Goal: Information Seeking & Learning: Compare options

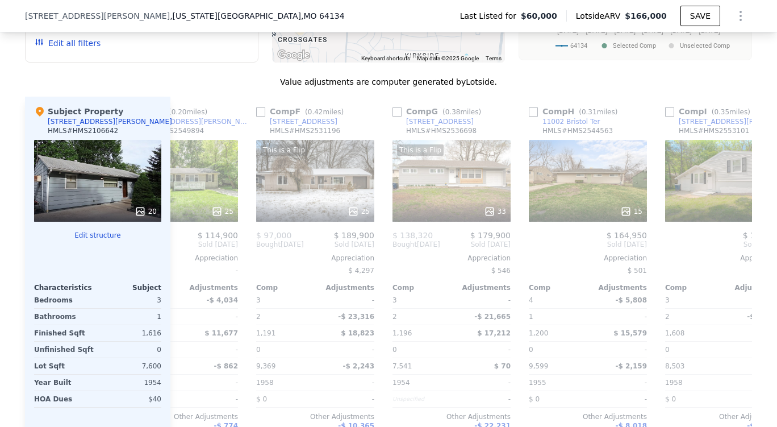
scroll to position [0, 602]
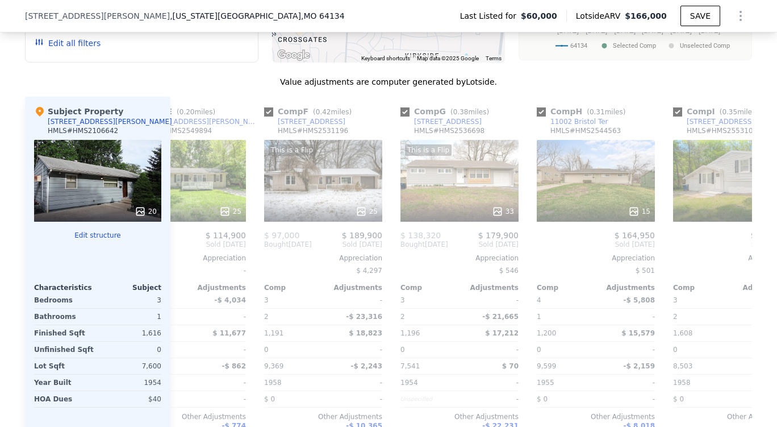
checkbox input "true"
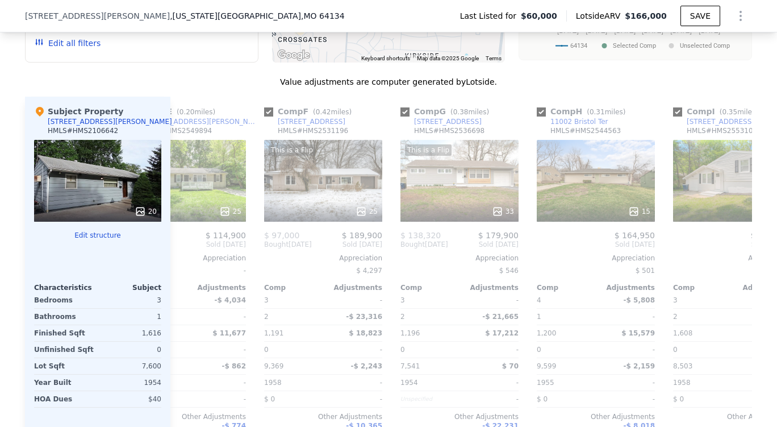
checkbox input "true"
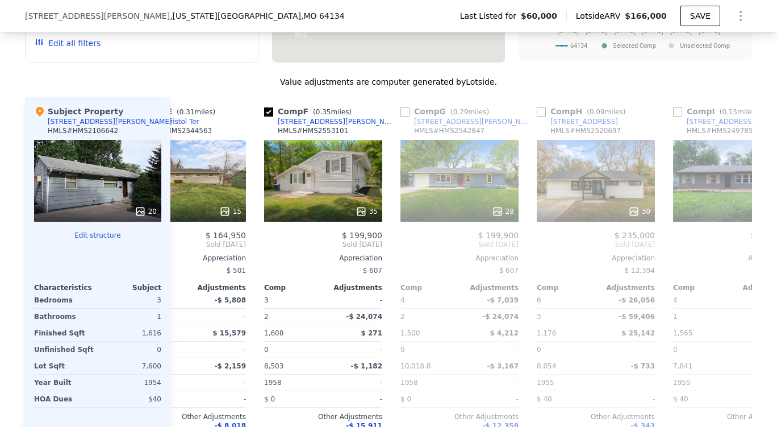
click at [144, 217] on div "20" at bounding box center [146, 211] width 22 height 11
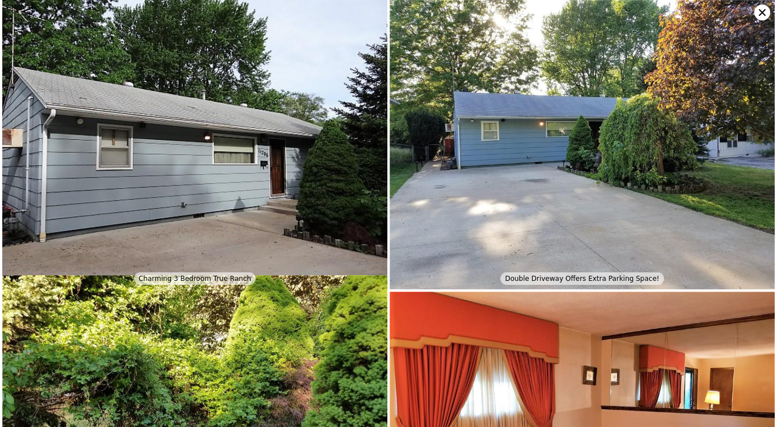
click at [288, 238] on img at bounding box center [194, 144] width 385 height 289
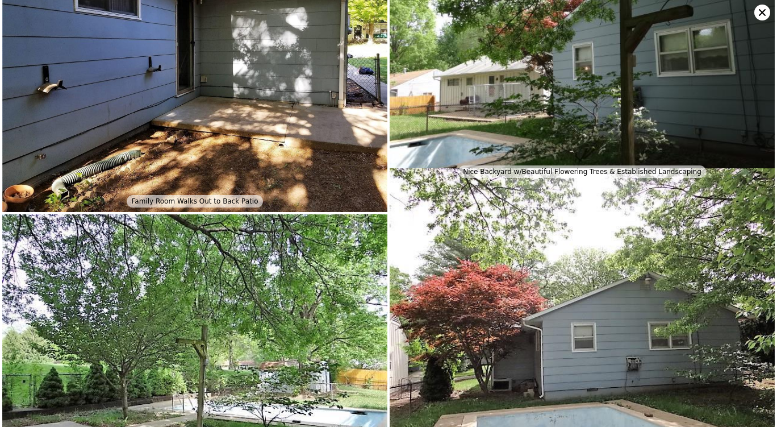
scroll to position [2546, 0]
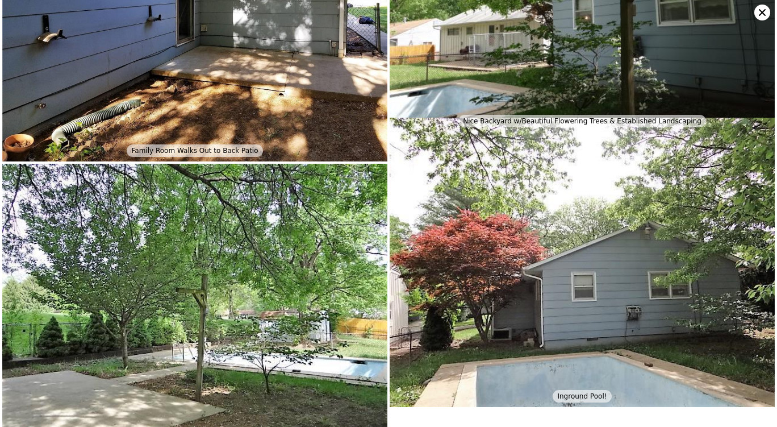
click at [755, 11] on icon at bounding box center [763, 13] width 16 height 16
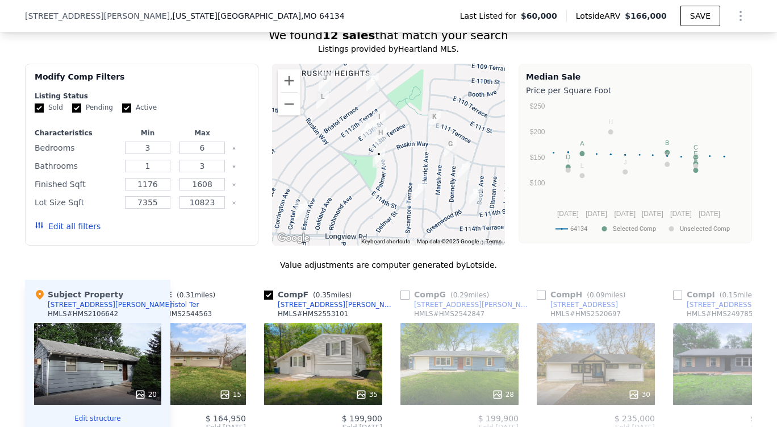
scroll to position [912, 0]
click at [122, 113] on input "Active" at bounding box center [126, 108] width 9 height 9
checkbox input "false"
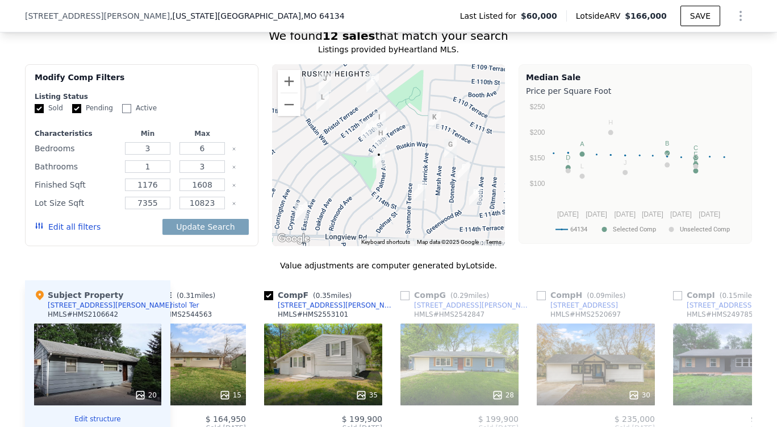
click at [73, 113] on input "Pending" at bounding box center [76, 108] width 9 height 9
checkbox input "false"
click at [62, 232] on button "Edit all filters" at bounding box center [68, 226] width 66 height 11
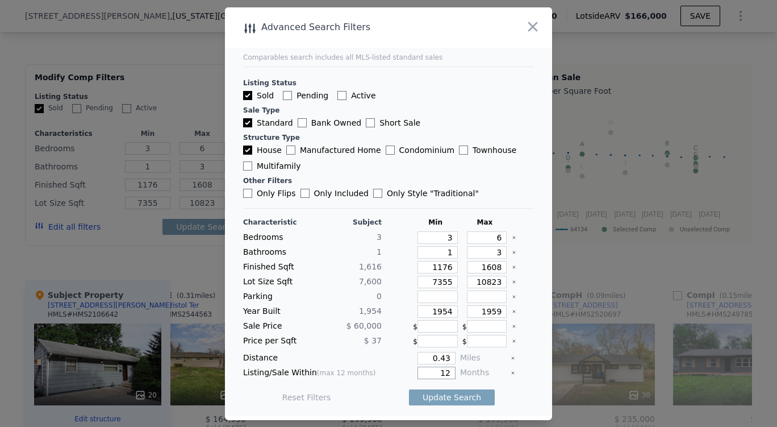
click at [444, 374] on input "12" at bounding box center [437, 373] width 38 height 13
type input "1"
type input "6"
click at [429, 396] on button "Update Search" at bounding box center [452, 397] width 86 height 16
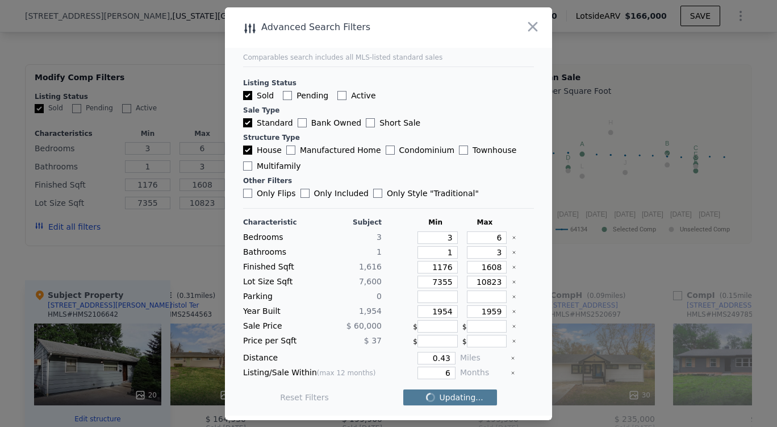
checkbox input "false"
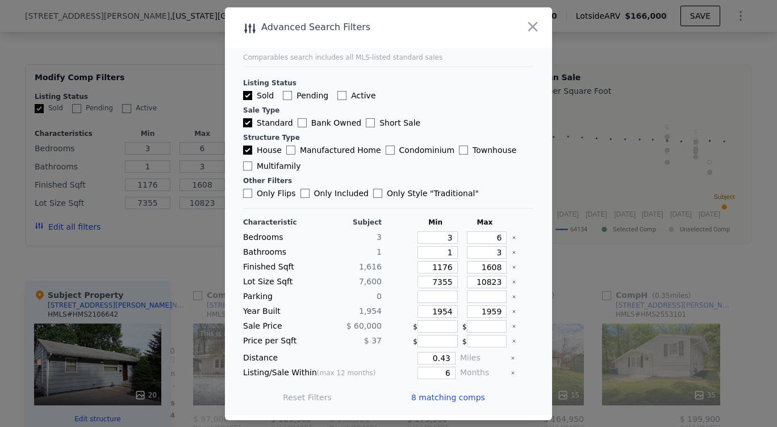
scroll to position [0, 537]
click at [467, 388] on div "8 matching comps" at bounding box center [452, 397] width 83 height 32
click at [459, 394] on span "8 matching comps" at bounding box center [448, 397] width 74 height 11
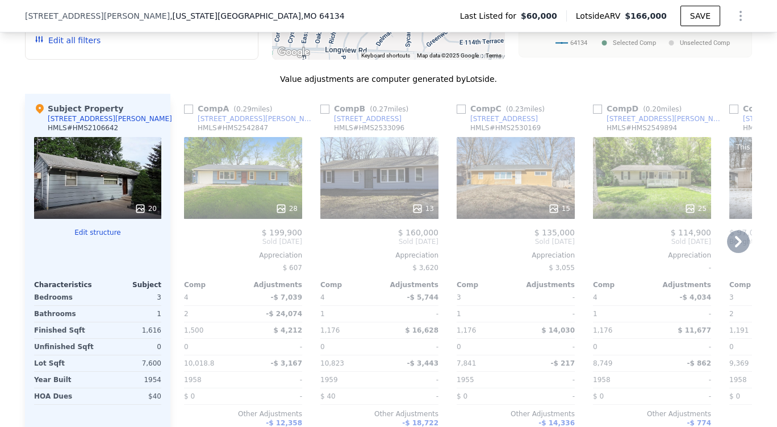
scroll to position [1095, 0]
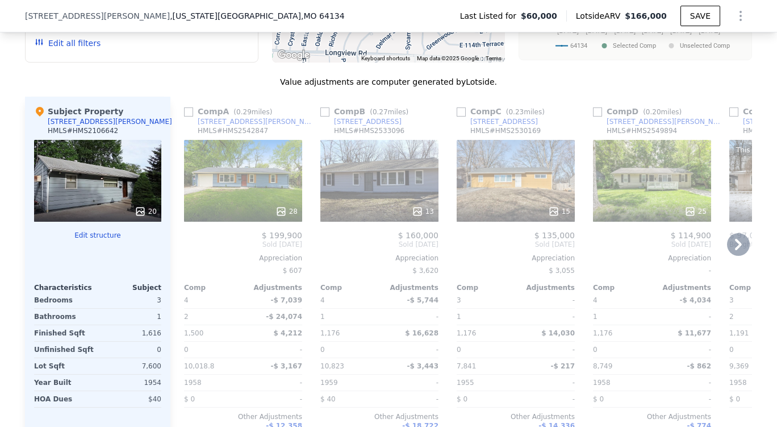
click at [188, 117] on input "checkbox" at bounding box center [188, 111] width 9 height 9
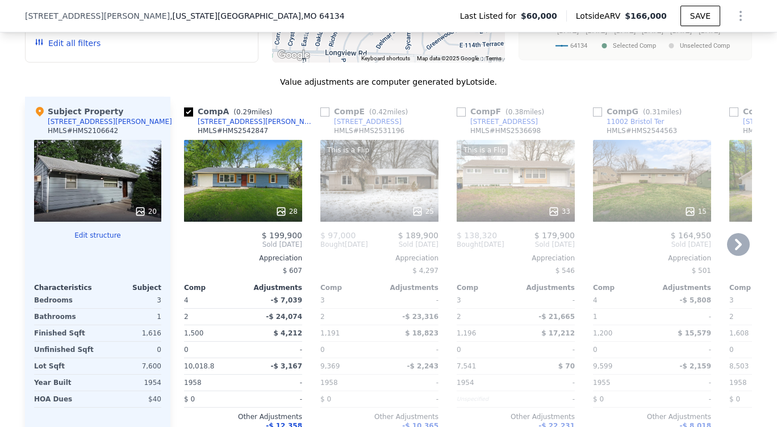
click at [187, 117] on input "checkbox" at bounding box center [188, 111] width 9 height 9
checkbox input "true"
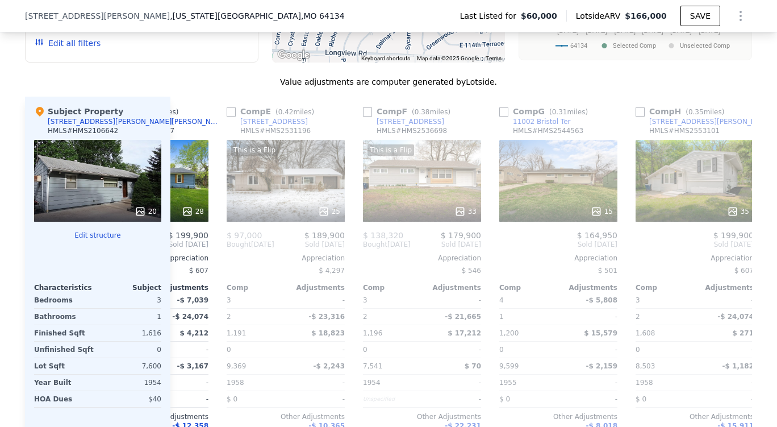
scroll to position [0, 97]
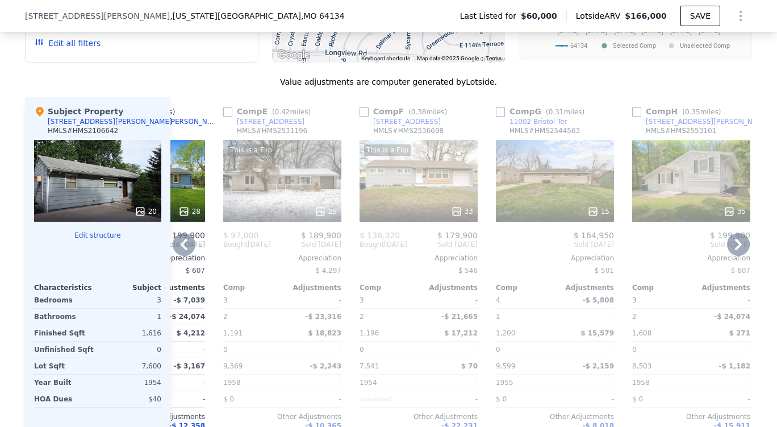
click at [496, 117] on input "checkbox" at bounding box center [500, 111] width 9 height 9
checkbox input "true"
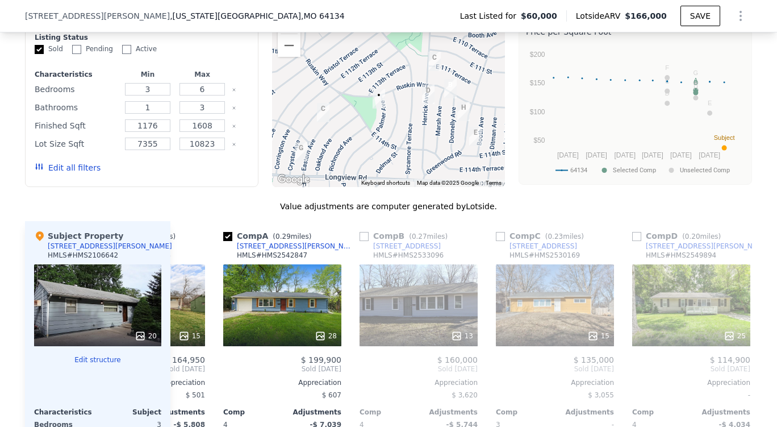
scroll to position [969, 0]
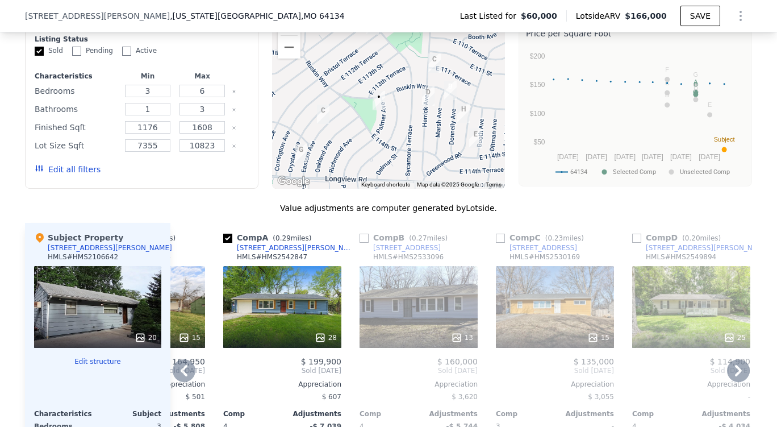
click at [331, 266] on div "Comp A ( 0.29 miles) [STREET_ADDRESS][PERSON_NAME] HMLS # HMS2542847" at bounding box center [282, 249] width 118 height 34
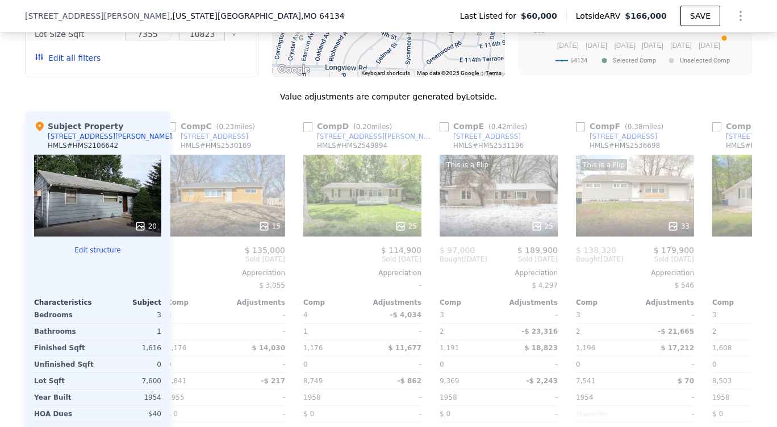
scroll to position [0, 426]
click at [397, 232] on icon at bounding box center [401, 226] width 11 height 11
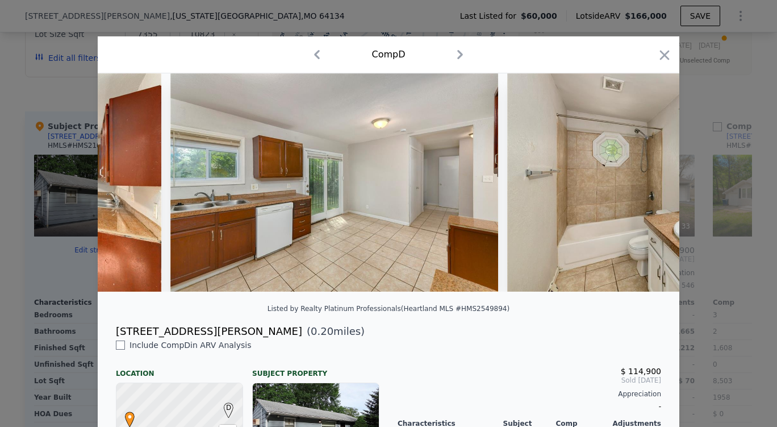
scroll to position [0, 2625]
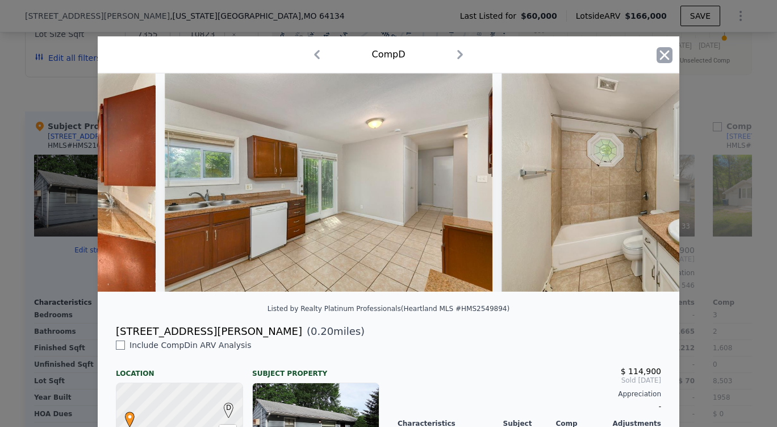
click at [662, 60] on icon "button" at bounding box center [665, 55] width 16 height 16
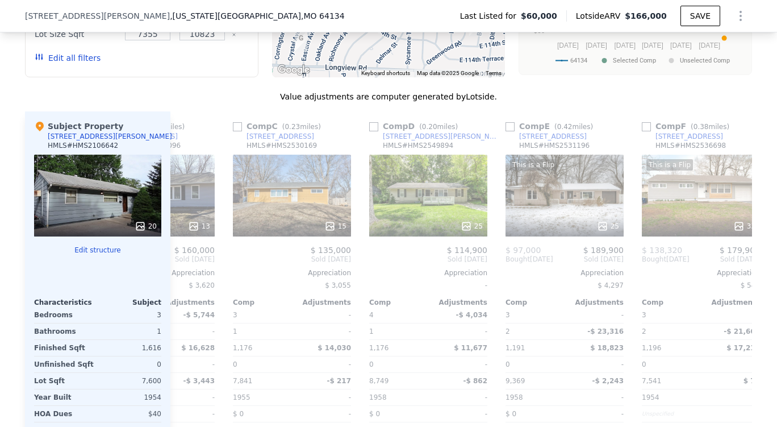
scroll to position [0, 360]
click at [370, 131] on input "checkbox" at bounding box center [374, 126] width 9 height 9
checkbox input "true"
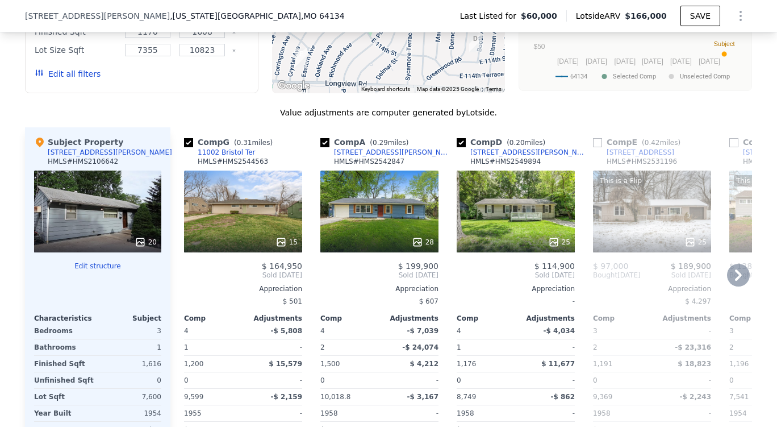
scroll to position [1062, 0]
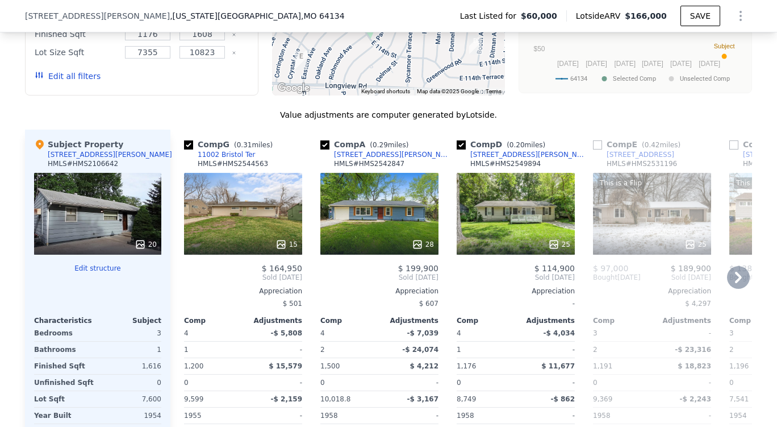
click at [549, 249] on icon at bounding box center [553, 244] width 11 height 11
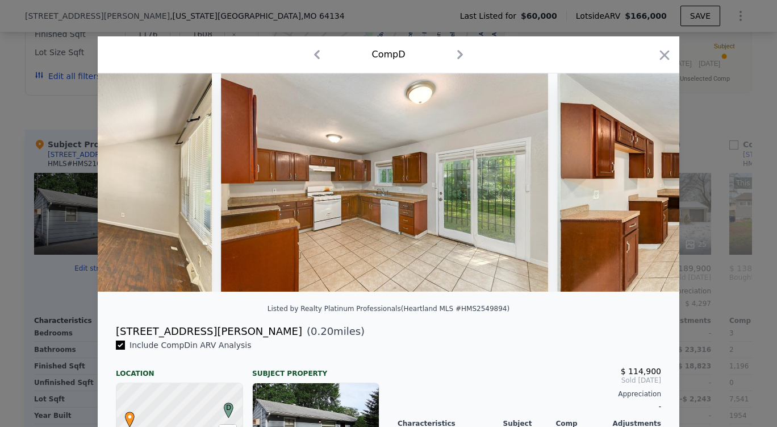
scroll to position [0, 1571]
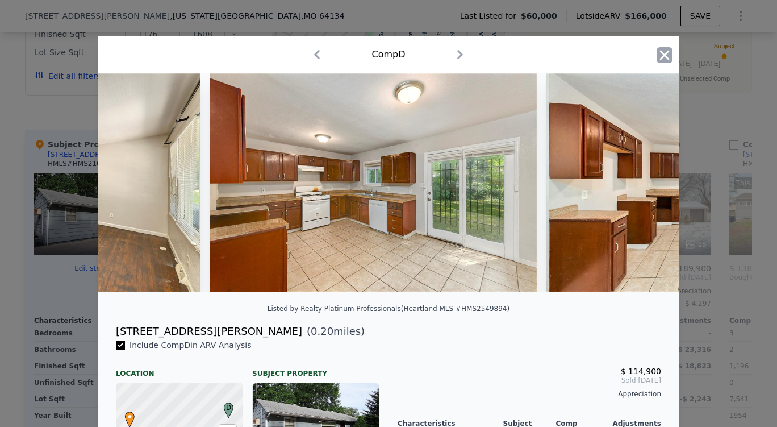
click at [659, 60] on icon "button" at bounding box center [665, 55] width 16 height 16
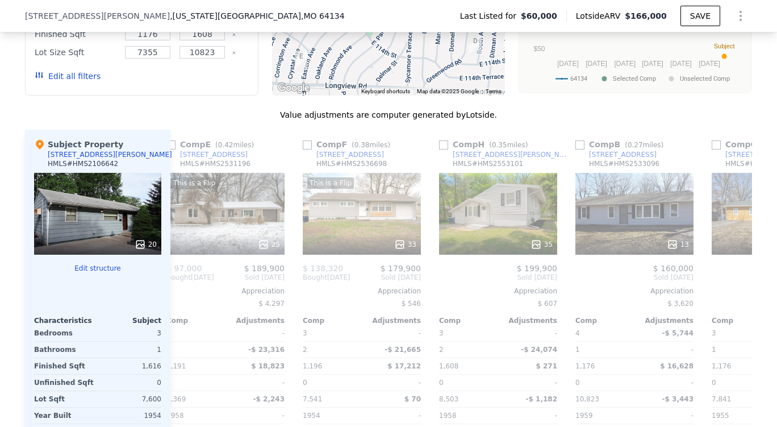
scroll to position [0, 427]
click at [667, 250] on icon at bounding box center [672, 244] width 11 height 11
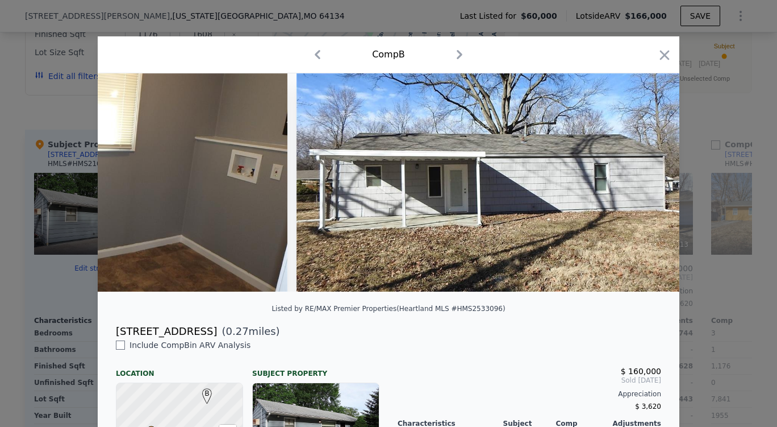
scroll to position [0, 3249]
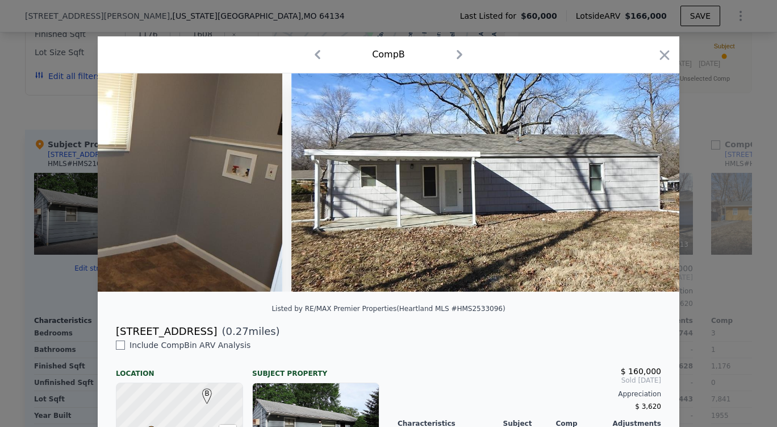
click at [657, 64] on div at bounding box center [665, 57] width 16 height 20
click at [657, 53] on icon "button" at bounding box center [665, 55] width 16 height 16
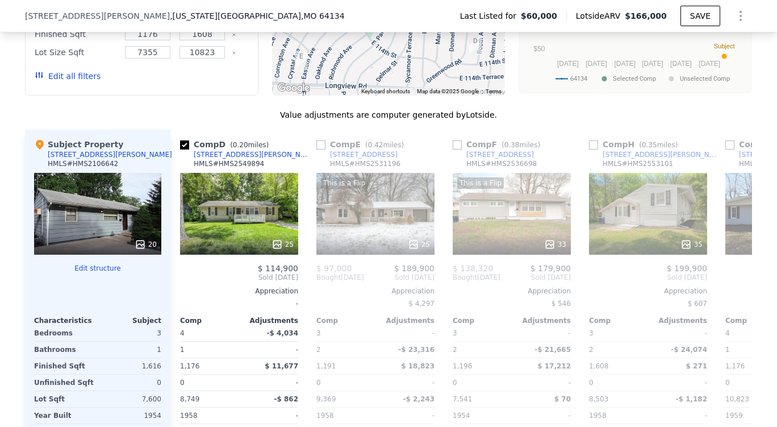
scroll to position [0, 275]
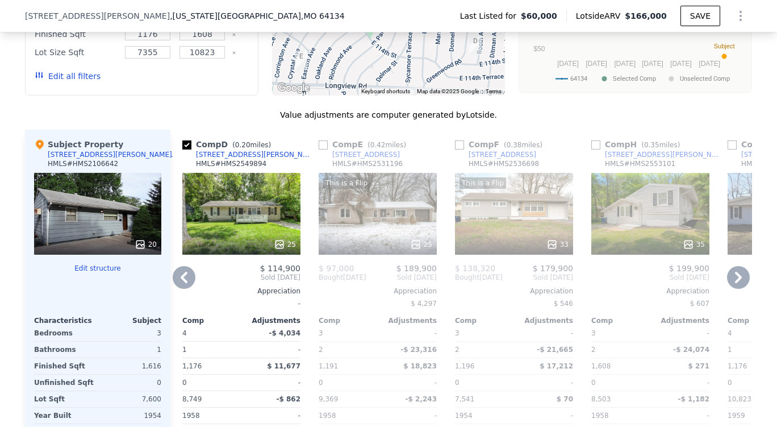
click at [684, 250] on icon at bounding box center [688, 244] width 11 height 11
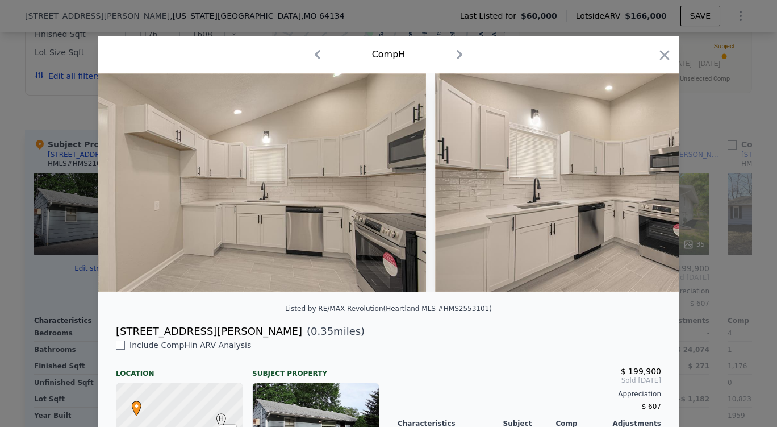
scroll to position [0, 2831]
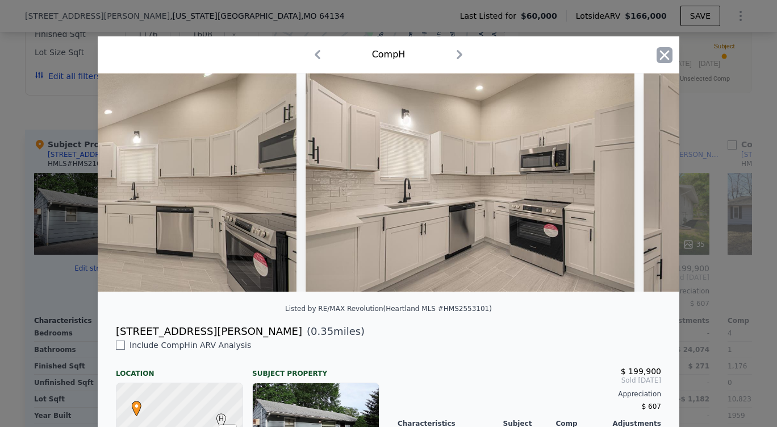
click at [660, 52] on icon "button" at bounding box center [665, 55] width 10 height 10
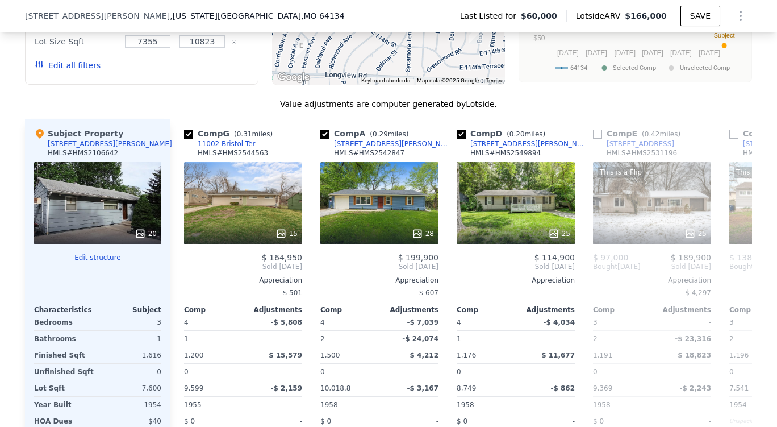
scroll to position [1074, 0]
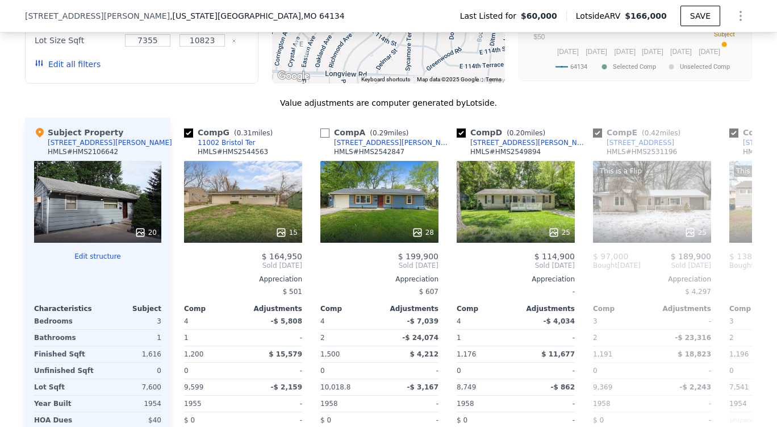
checkbox input "true"
checkbox input "false"
checkbox input "true"
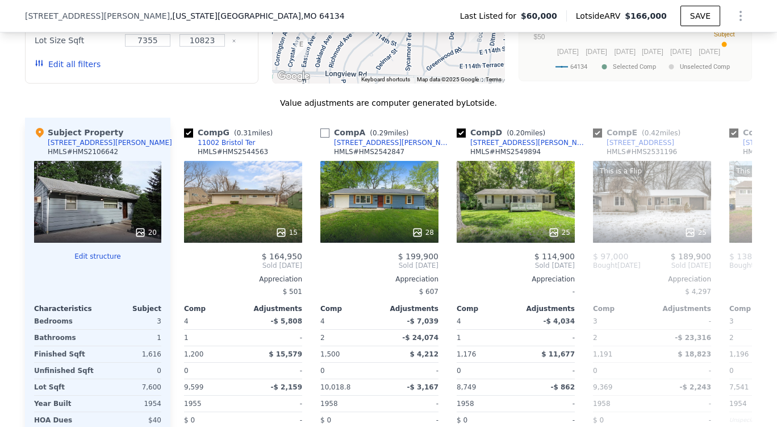
checkbox input "true"
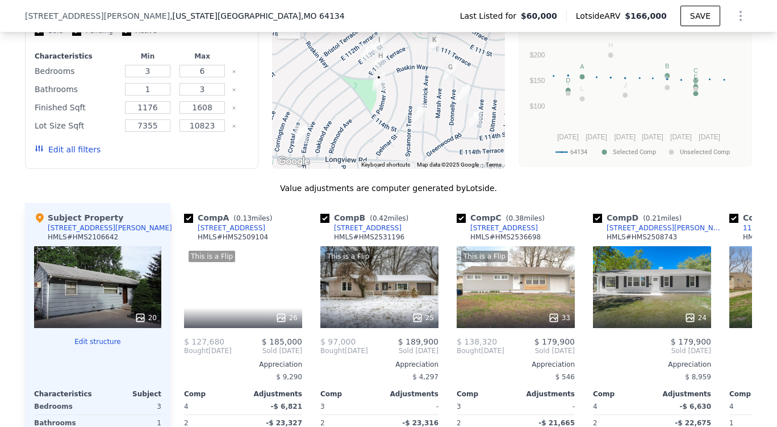
scroll to position [947, 0]
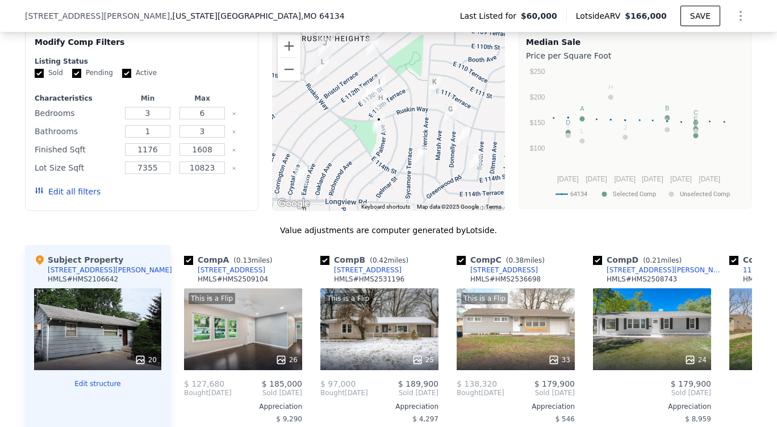
click at [122, 78] on input "Active" at bounding box center [126, 73] width 9 height 9
checkbox input "false"
click at [74, 78] on input "Pending" at bounding box center [76, 73] width 9 height 9
checkbox input "false"
click at [62, 197] on button "Edit all filters" at bounding box center [68, 191] width 66 height 11
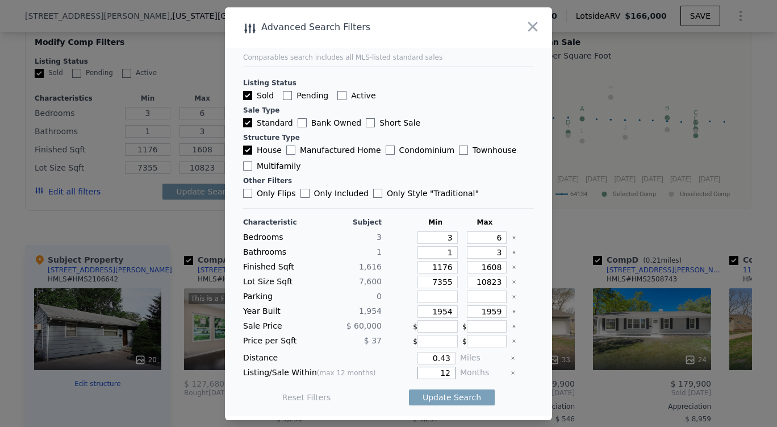
click at [446, 376] on input "12" at bounding box center [437, 373] width 38 height 13
type input "1"
type input "6"
click at [446, 362] on input "0.43" at bounding box center [437, 358] width 38 height 13
type input "0"
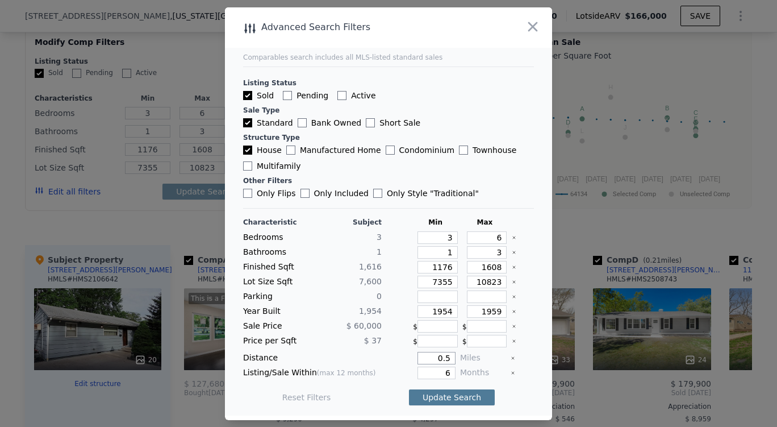
type input "0.5"
click at [438, 397] on button "Update Search" at bounding box center [452, 397] width 86 height 16
checkbox input "false"
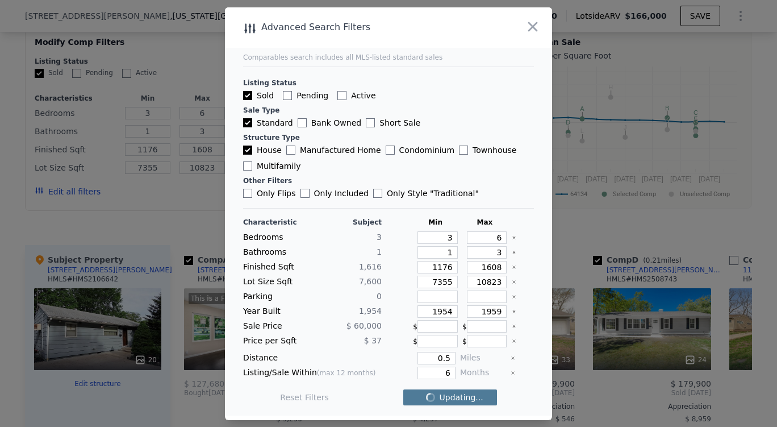
checkbox input "false"
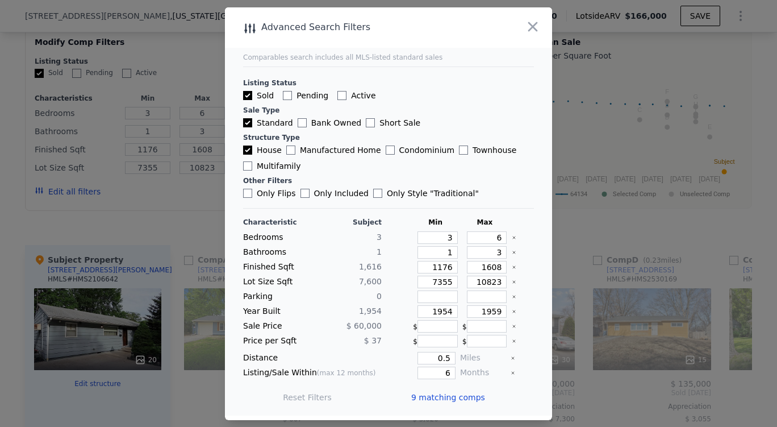
click at [438, 397] on span "9 matching comps" at bounding box center [448, 397] width 74 height 11
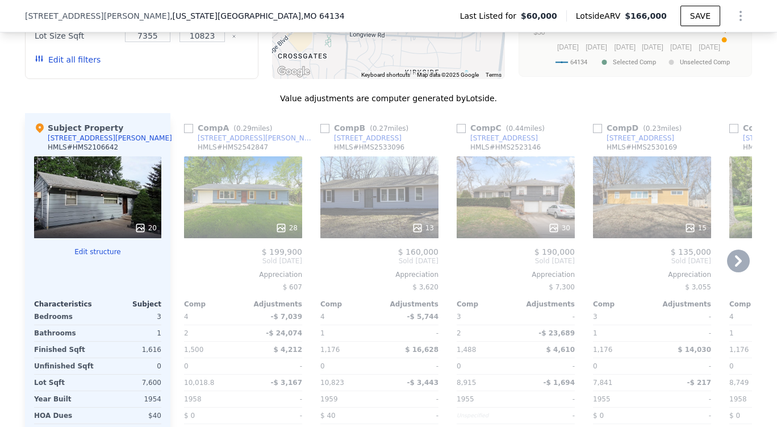
scroll to position [1079, 0]
click at [415, 228] on div at bounding box center [380, 227] width 118 height 20
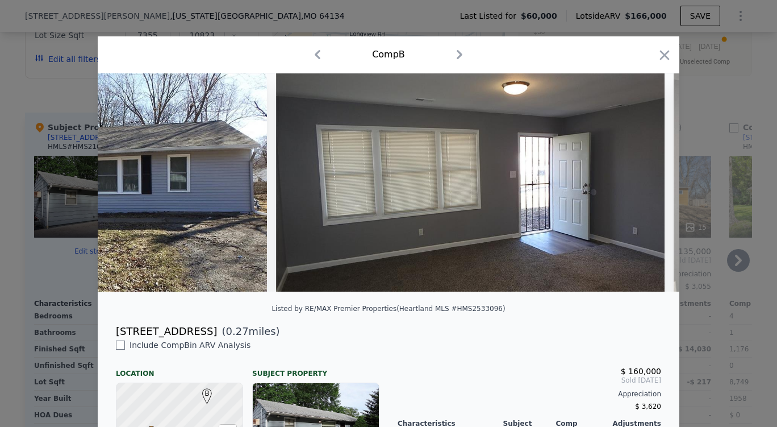
scroll to position [0, 220]
click at [660, 61] on icon "button" at bounding box center [665, 55] width 16 height 16
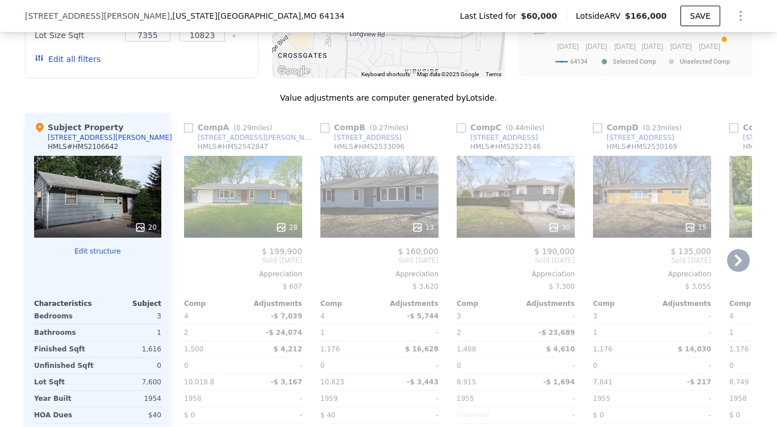
click at [321, 132] on input "checkbox" at bounding box center [325, 127] width 9 height 9
checkbox input "true"
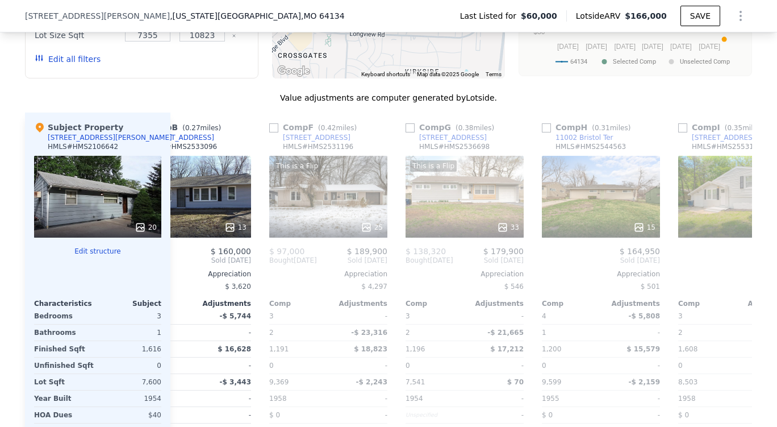
scroll to position [0, 146]
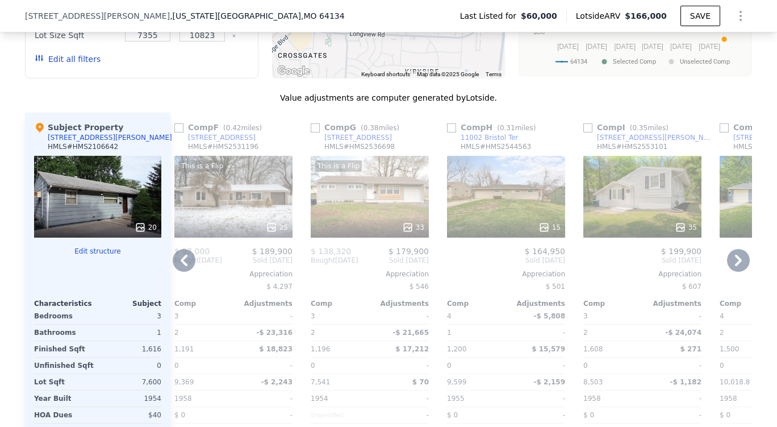
click at [448, 132] on input "checkbox" at bounding box center [451, 127] width 9 height 9
checkbox input "true"
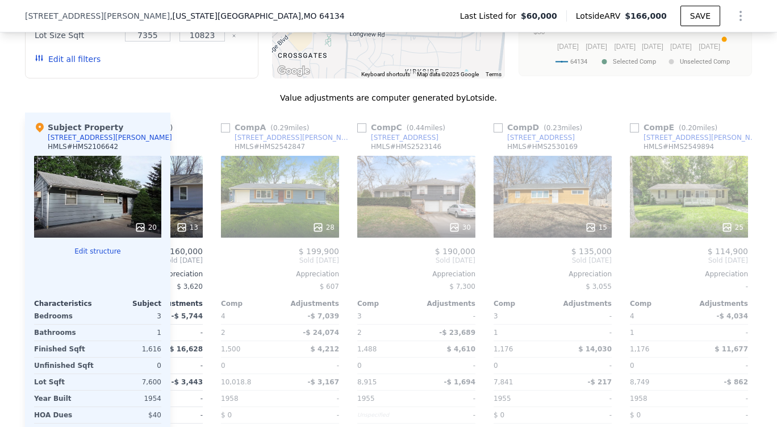
scroll to position [0, 236]
click at [586, 233] on icon at bounding box center [590, 227] width 11 height 11
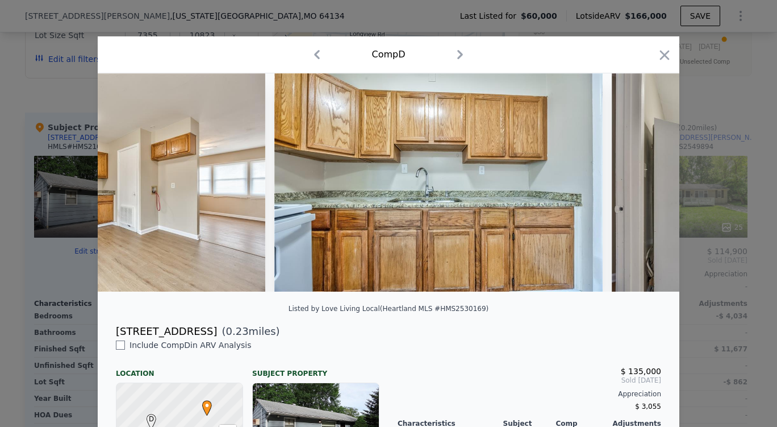
scroll to position [0, 1519]
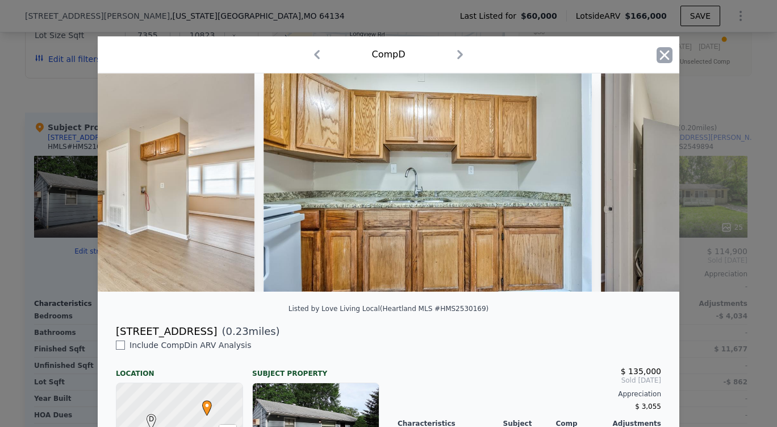
click at [666, 48] on icon "button" at bounding box center [665, 55] width 16 height 16
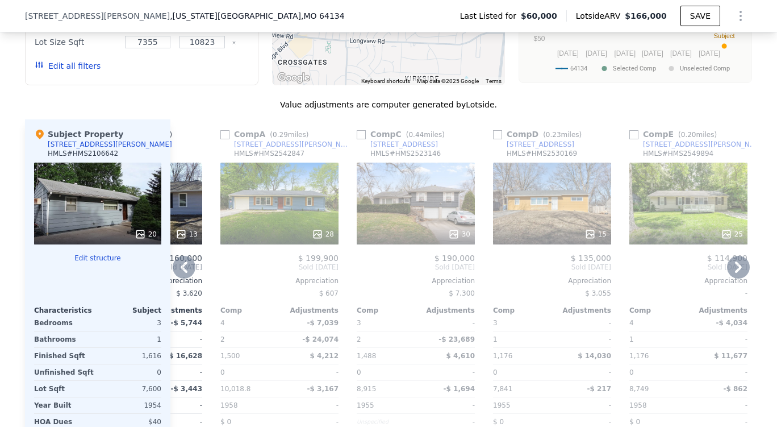
scroll to position [1072, 0]
click at [493, 140] on input "checkbox" at bounding box center [497, 135] width 9 height 9
checkbox input "true"
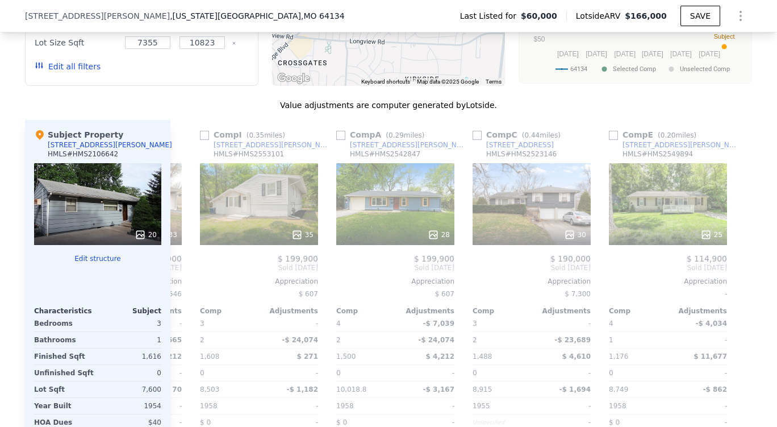
scroll to position [0, 673]
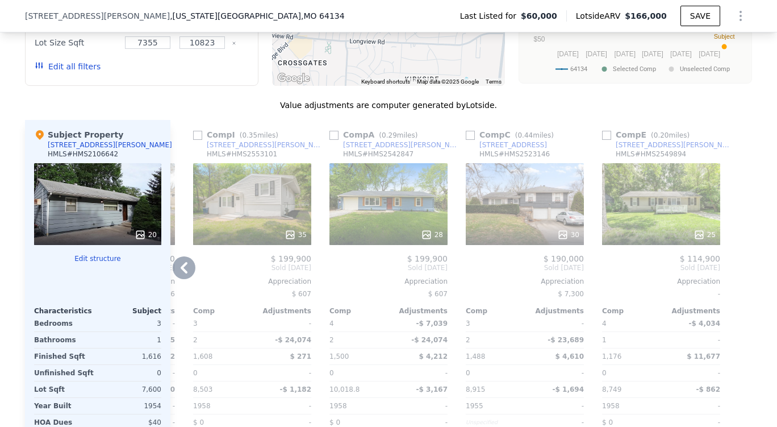
click at [602, 140] on input "checkbox" at bounding box center [606, 135] width 9 height 9
checkbox input "true"
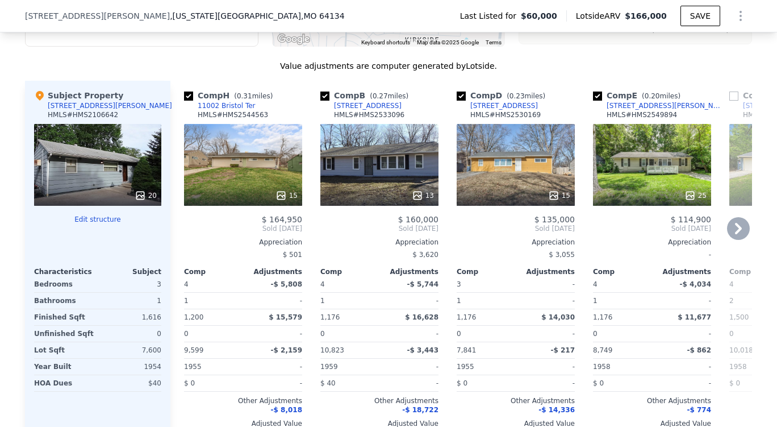
scroll to position [1109, 0]
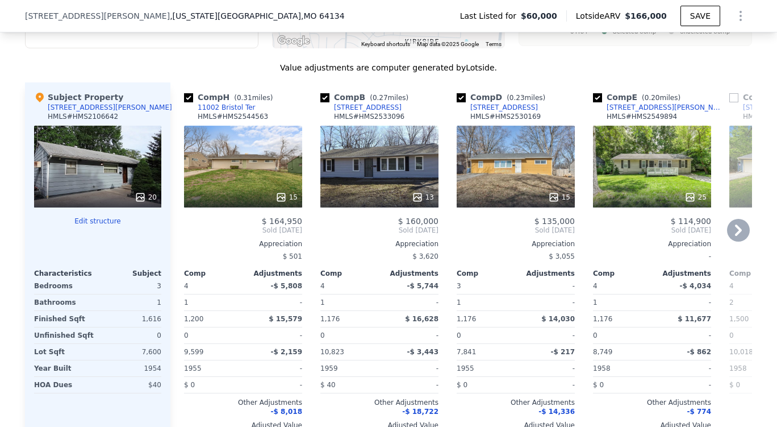
click at [550, 201] on icon at bounding box center [553, 196] width 7 height 7
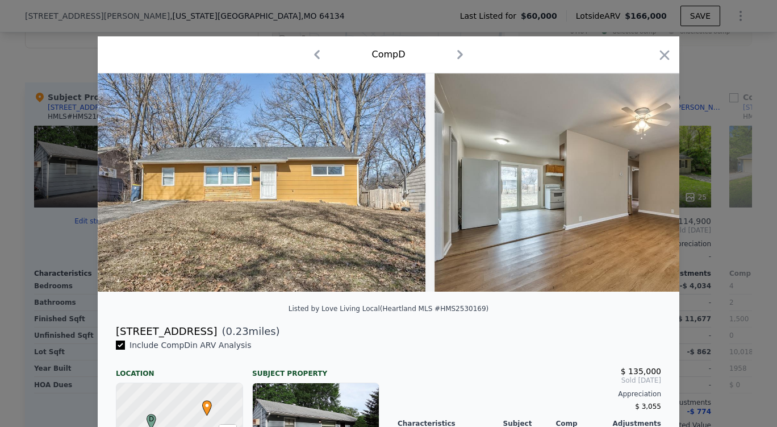
click at [657, 55] on icon "button" at bounding box center [665, 55] width 16 height 16
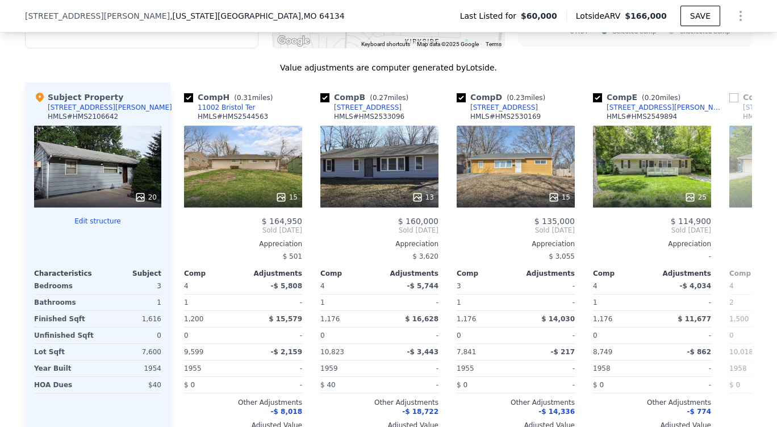
click at [450, 7] on div "[STREET_ADDRESS][PERSON_NAME][US_STATE] Last Listed for $60,000 Lotside ARV $16…" at bounding box center [388, 16] width 727 height 32
checkbox input "true"
checkbox input "false"
checkbox input "true"
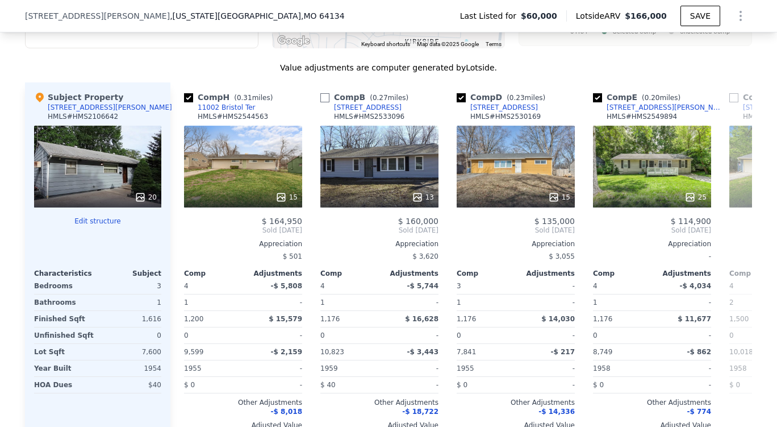
checkbox input "true"
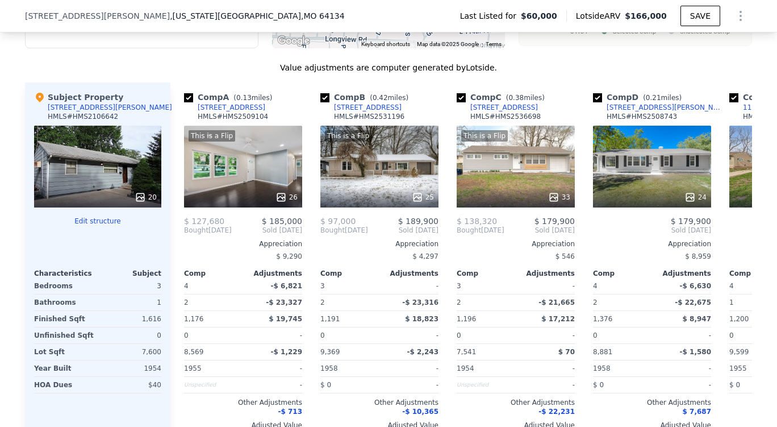
click at [450, 7] on div "[STREET_ADDRESS][PERSON_NAME][US_STATE] Last Listed for $60,000 Lotside ARV $16…" at bounding box center [388, 16] width 727 height 32
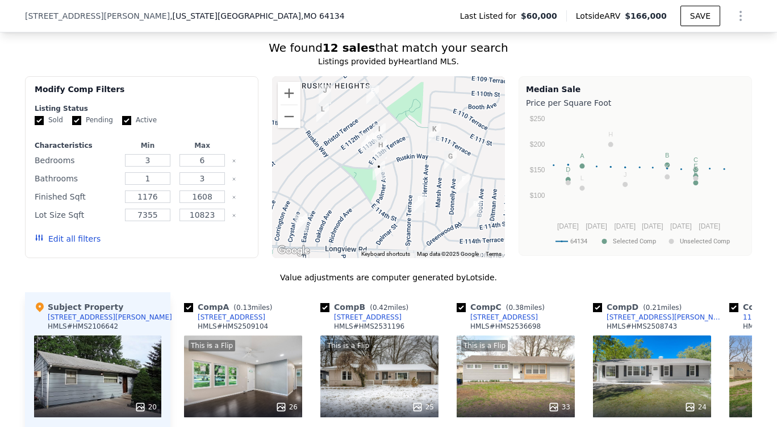
scroll to position [897, 0]
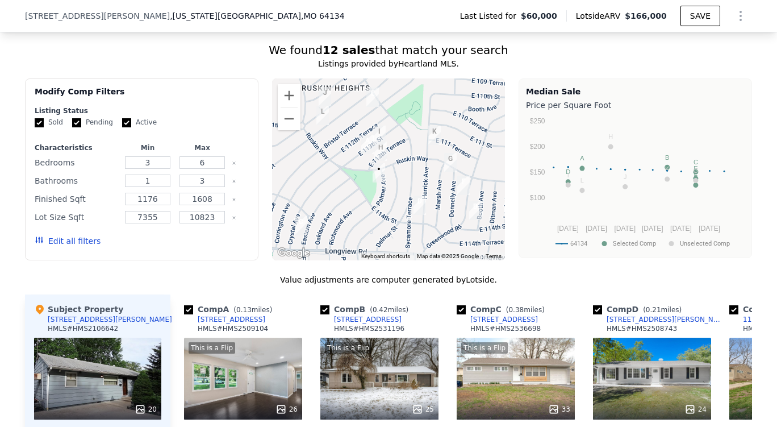
click at [122, 127] on input "Active" at bounding box center [126, 122] width 9 height 9
checkbox input "false"
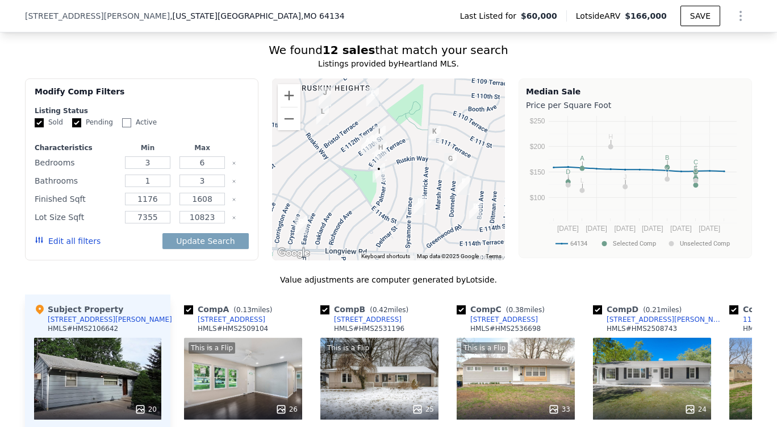
click at [74, 127] on input "Pending" at bounding box center [76, 122] width 9 height 9
checkbox input "false"
click at [69, 247] on button "Edit all filters" at bounding box center [68, 240] width 66 height 11
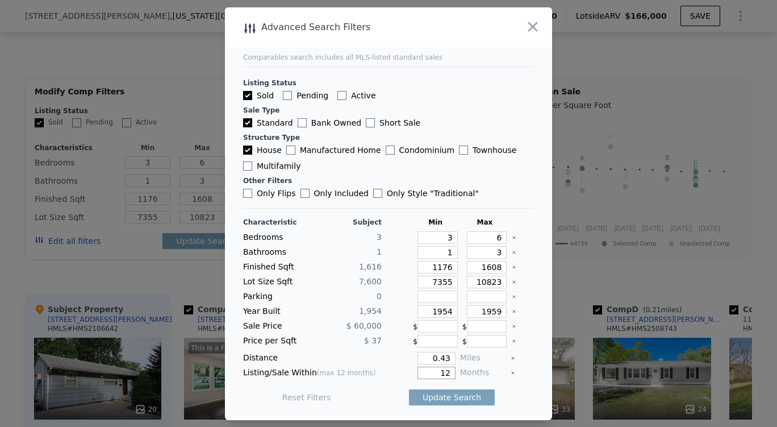
click at [446, 371] on input "12" at bounding box center [437, 373] width 38 height 13
type input "1"
type input "6"
click at [445, 358] on input "0.43" at bounding box center [437, 358] width 38 height 13
type input "0.5"
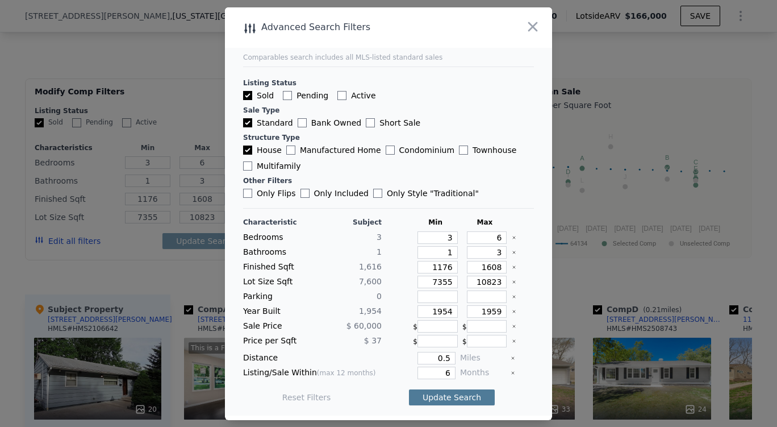
click at [434, 397] on button "Update Search" at bounding box center [452, 397] width 86 height 16
checkbox input "false"
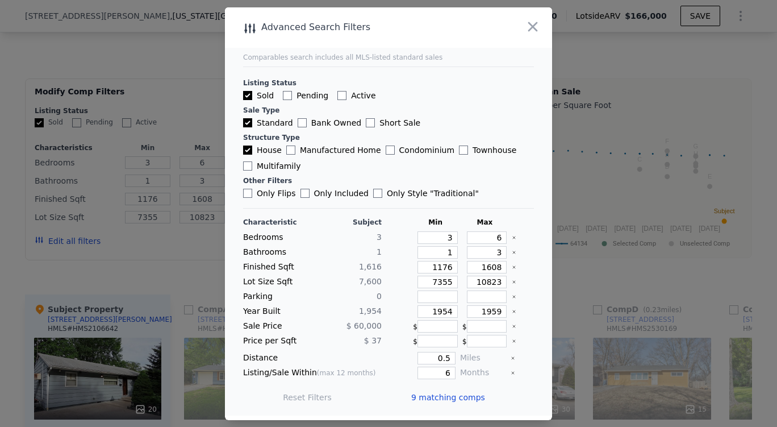
click at [435, 396] on span "9 matching comps" at bounding box center [448, 397] width 74 height 11
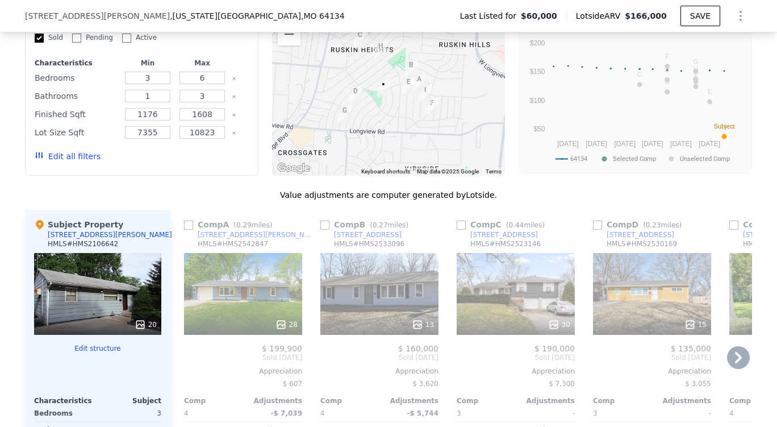
scroll to position [985, 0]
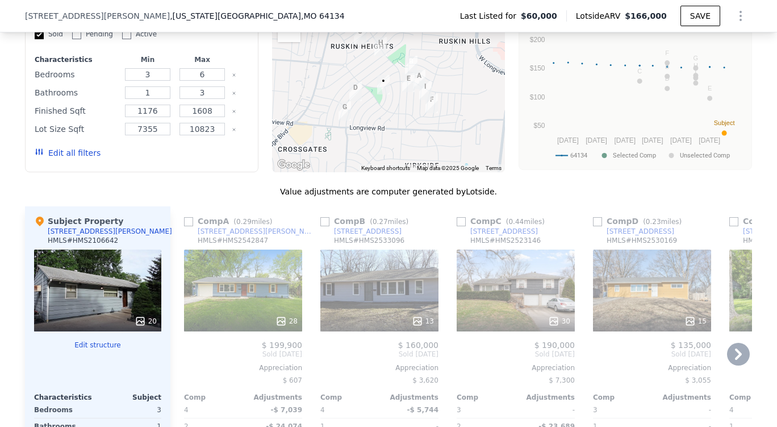
drag, startPoint x: 321, startPoint y: 230, endPoint x: 338, endPoint y: 242, distance: 20.8
click at [321, 226] on input "checkbox" at bounding box center [325, 221] width 9 height 9
checkbox input "true"
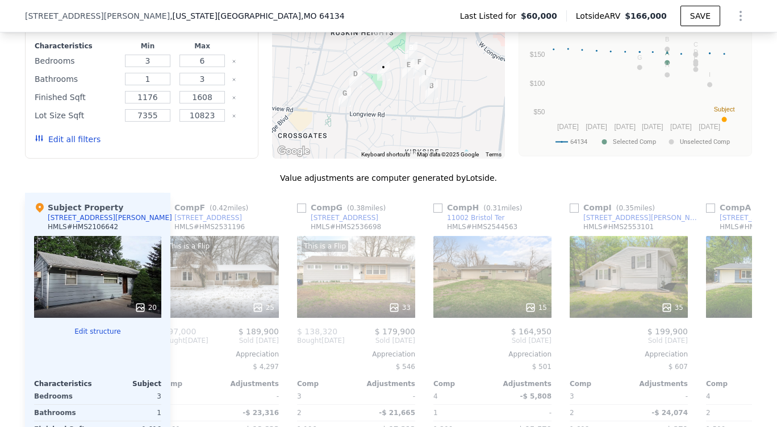
scroll to position [0, 160]
click at [434, 213] on input "checkbox" at bounding box center [437, 207] width 9 height 9
checkbox input "true"
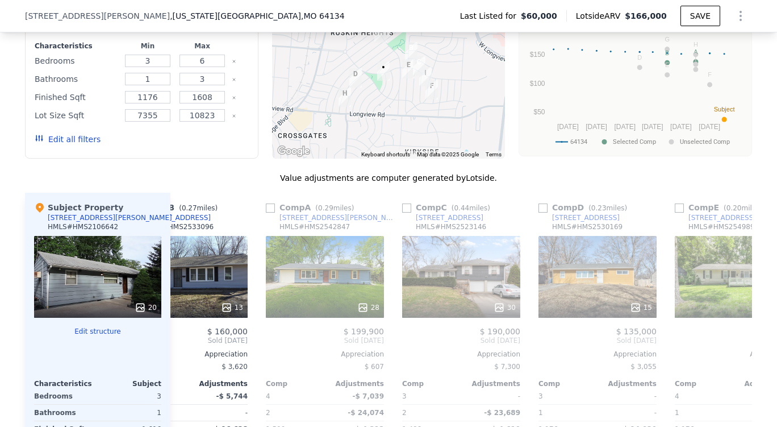
scroll to position [0, 196]
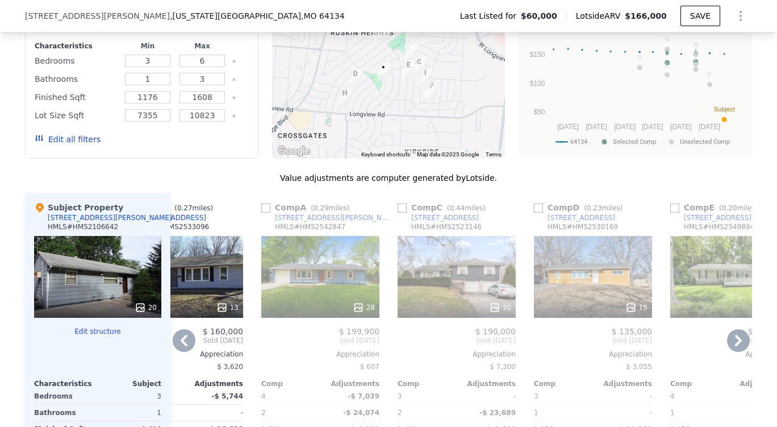
click at [534, 212] on input "checkbox" at bounding box center [538, 207] width 9 height 9
checkbox input "true"
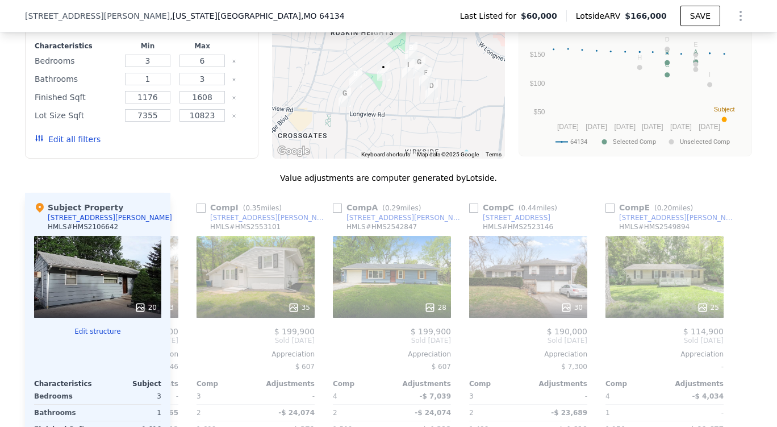
scroll to position [0, 673]
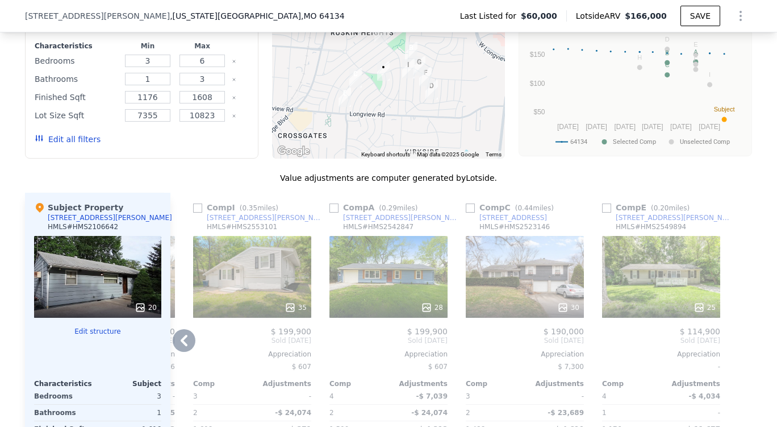
click at [602, 213] on input "checkbox" at bounding box center [606, 207] width 9 height 9
checkbox input "true"
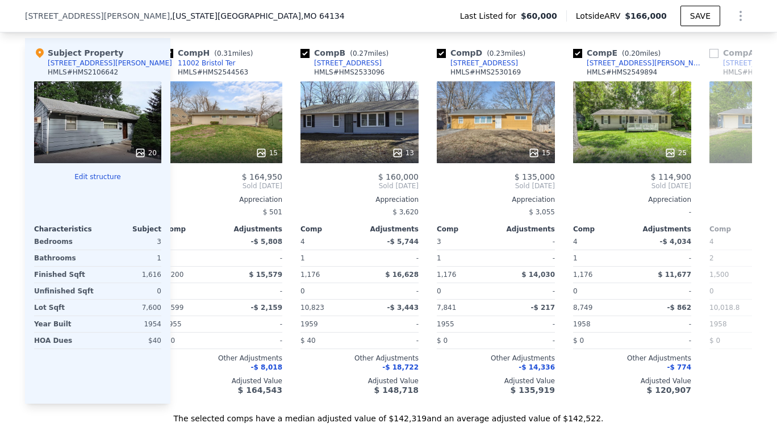
scroll to position [0, 22]
